Goal: Information Seeking & Learning: Learn about a topic

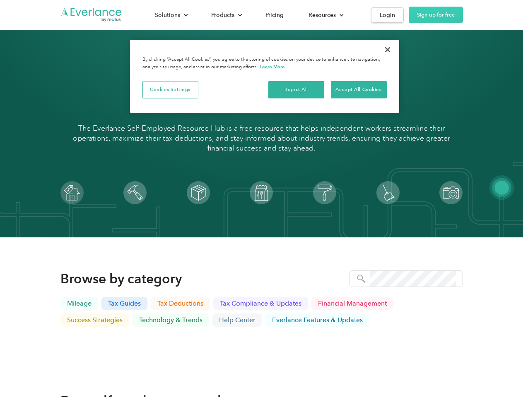
click at [261, 199] on img at bounding box center [261, 192] width 23 height 23
click at [171, 15] on div "Solutions" at bounding box center [167, 15] width 25 height 10
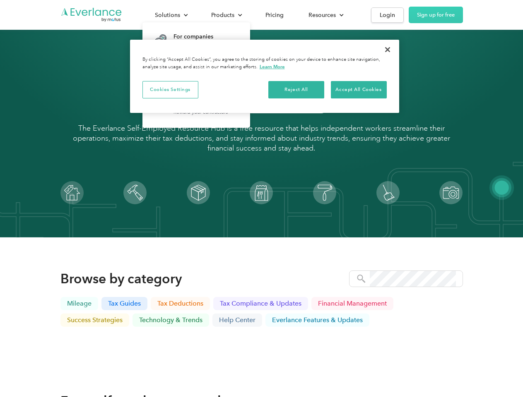
click at [226, 15] on div "Products" at bounding box center [222, 15] width 23 height 10
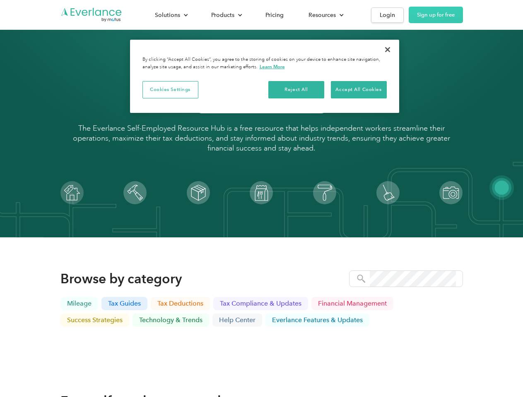
click at [325, 15] on div "Resources" at bounding box center [321, 15] width 27 height 10
click at [170, 89] on button "Cookies Settings" at bounding box center [170, 89] width 56 height 17
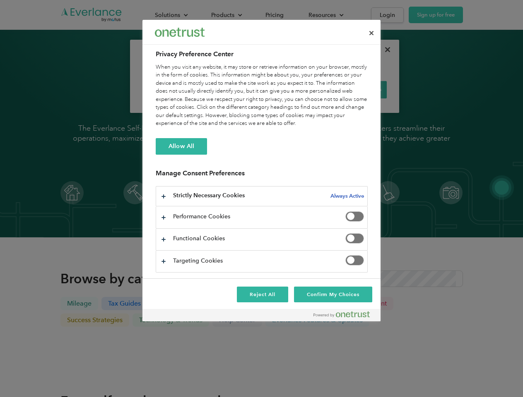
click at [296, 89] on div "When you visit any website, it may store or retrieve information on your browse…" at bounding box center [262, 95] width 212 height 65
click at [359, 89] on div "When you visit any website, it may store or retrieve information on your browse…" at bounding box center [262, 95] width 212 height 65
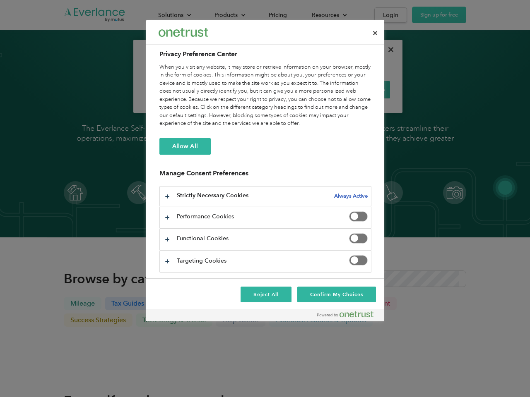
click at [388, 50] on div at bounding box center [265, 198] width 530 height 397
